Goal: Contribute content

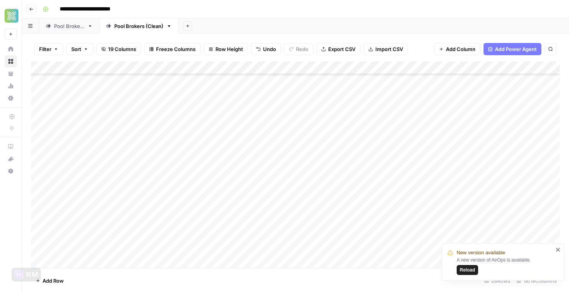
scroll to position [184, 0]
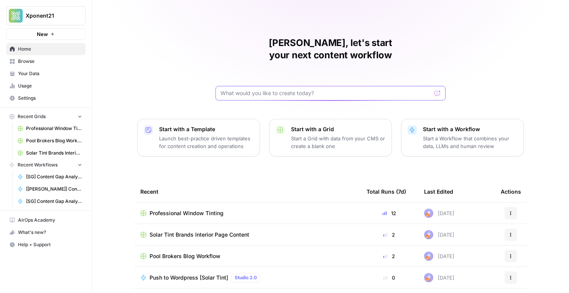
click at [268, 89] on input "text" at bounding box center [325, 93] width 211 height 8
paste input "Choosing the Best Bird Deterrent Window Film for Schools and Public Spaces"
type input "Choosing the Best Bird Deterrent Window Film for Schools and Public Spaces"
click at [200, 209] on span "Professional Window Tinting" at bounding box center [186, 213] width 74 height 8
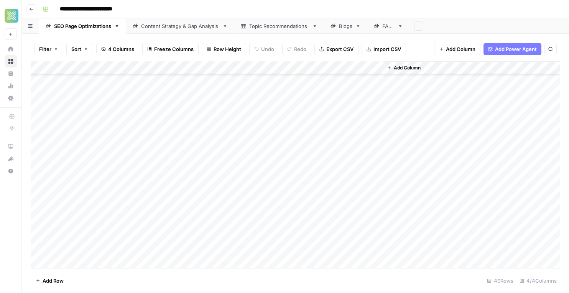
scroll to position [121, 0]
click at [342, 27] on div "Blogs" at bounding box center [345, 26] width 13 height 8
type input "**********"
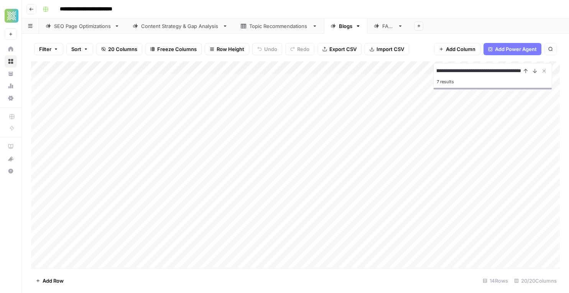
scroll to position [0, 0]
click at [128, 134] on div "Add Column" at bounding box center [295, 164] width 529 height 207
click at [296, 136] on div "Add Column" at bounding box center [295, 164] width 529 height 207
